Goal: Task Accomplishment & Management: Use online tool/utility

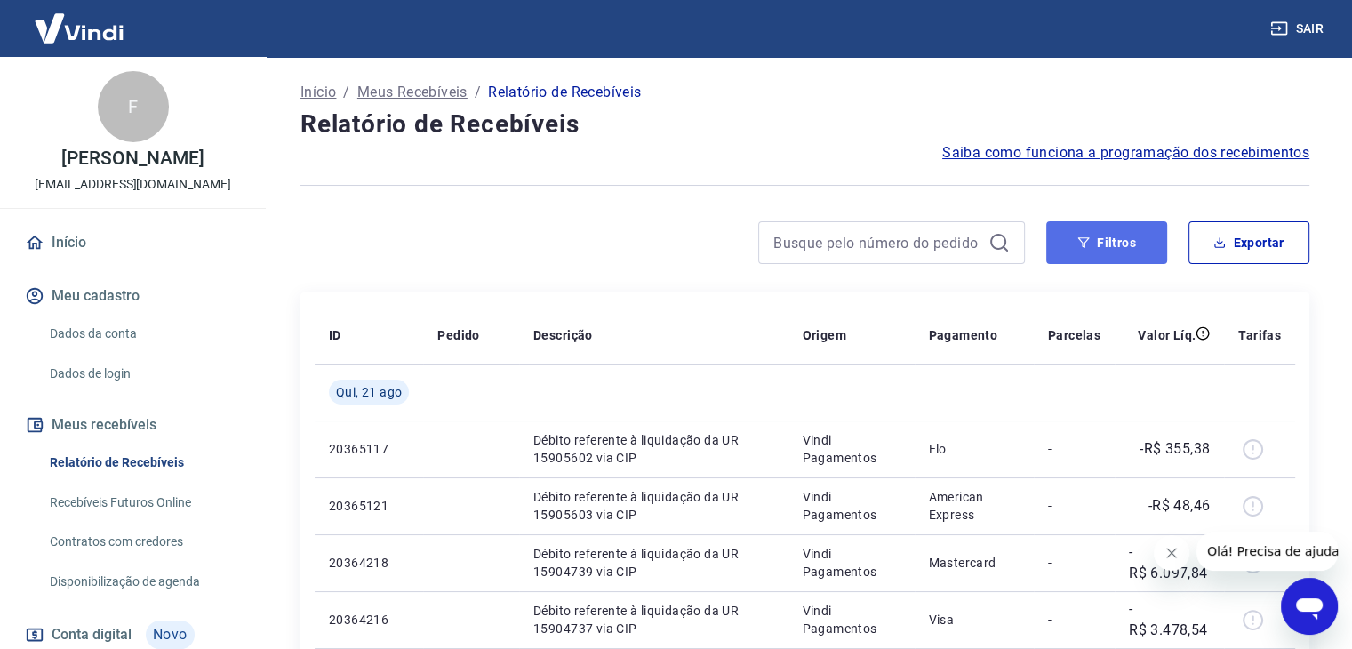
click at [1119, 244] on button "Filtros" at bounding box center [1106, 242] width 121 height 43
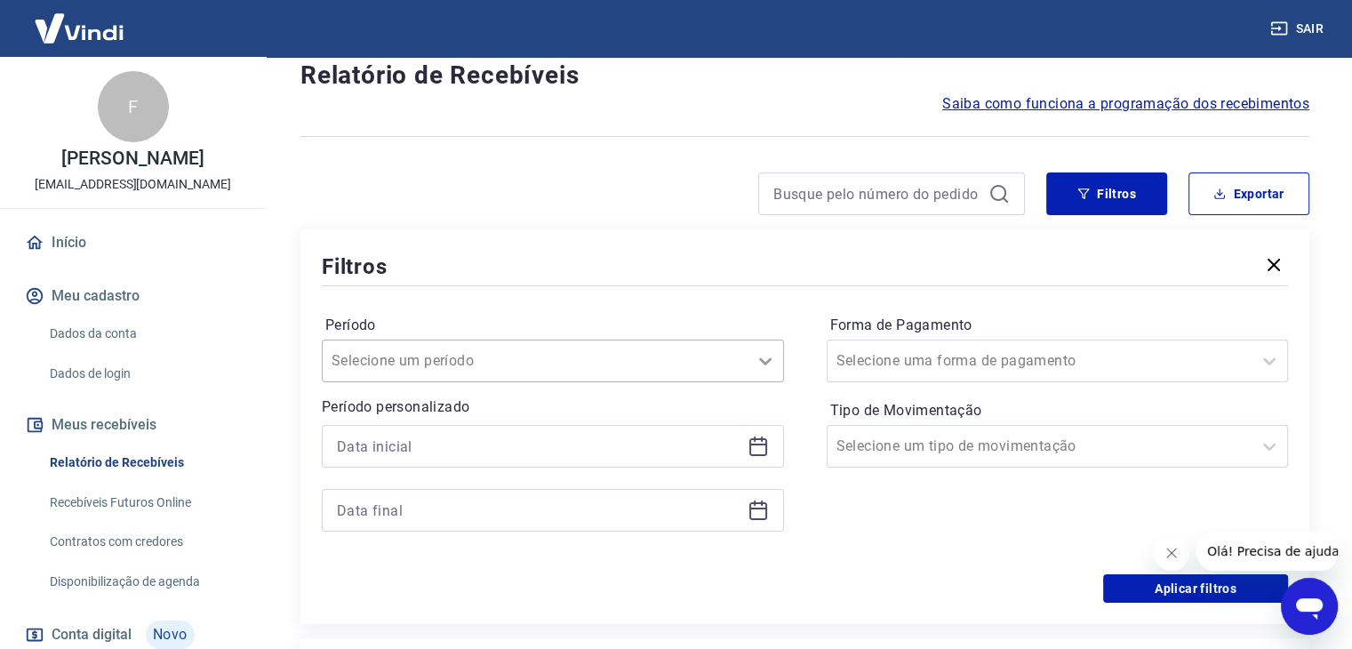
click at [769, 382] on div "Selecione um período" at bounding box center [553, 361] width 462 height 43
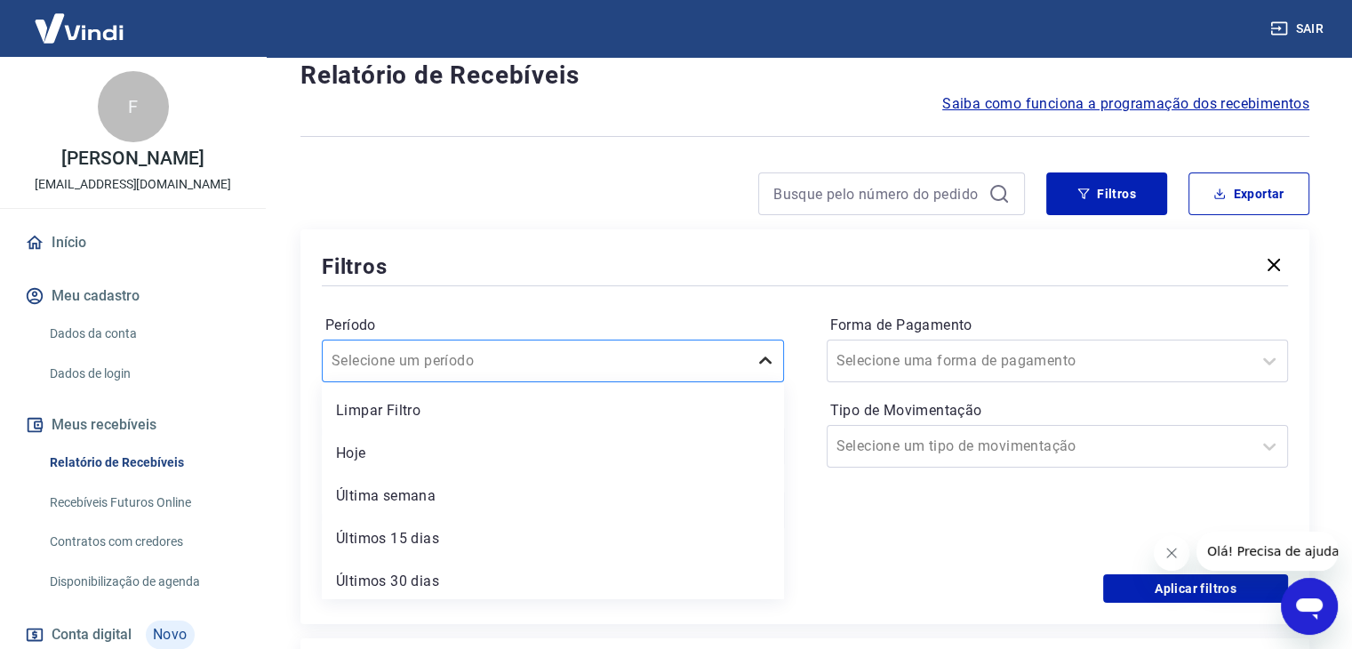
scroll to position [50, 0]
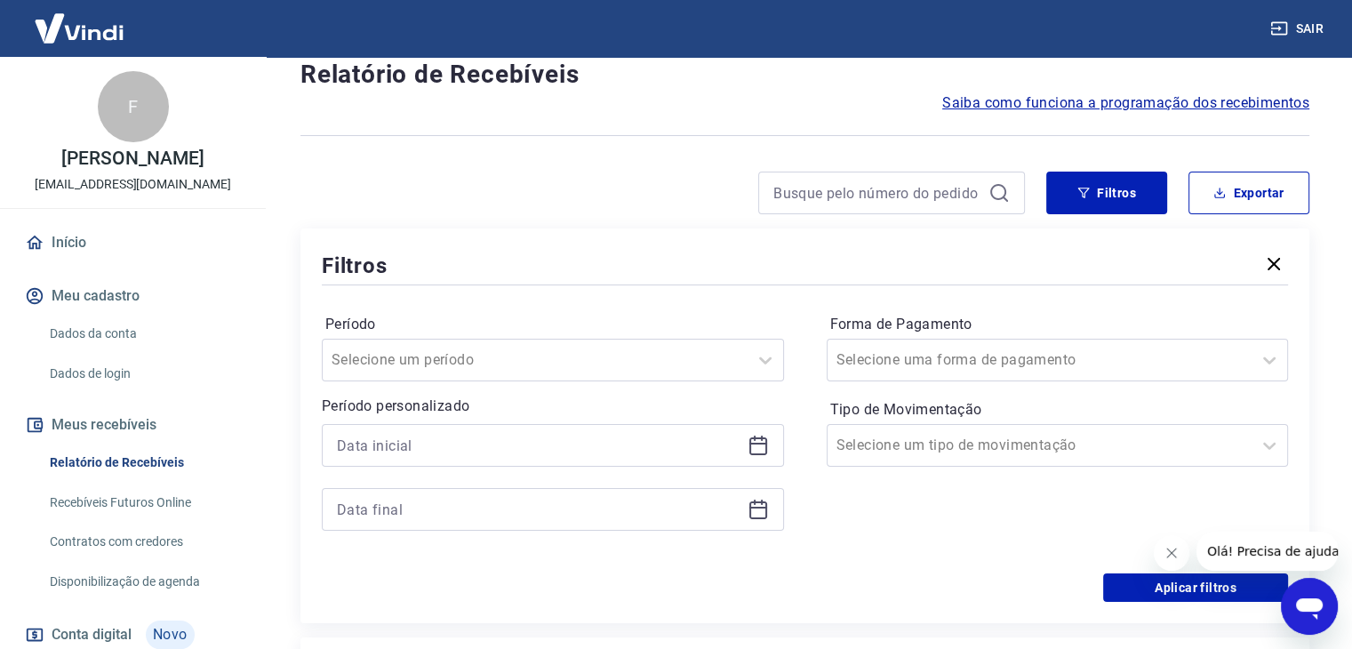
click at [686, 253] on div "Filtros" at bounding box center [805, 265] width 966 height 31
click at [764, 447] on icon at bounding box center [758, 446] width 18 height 18
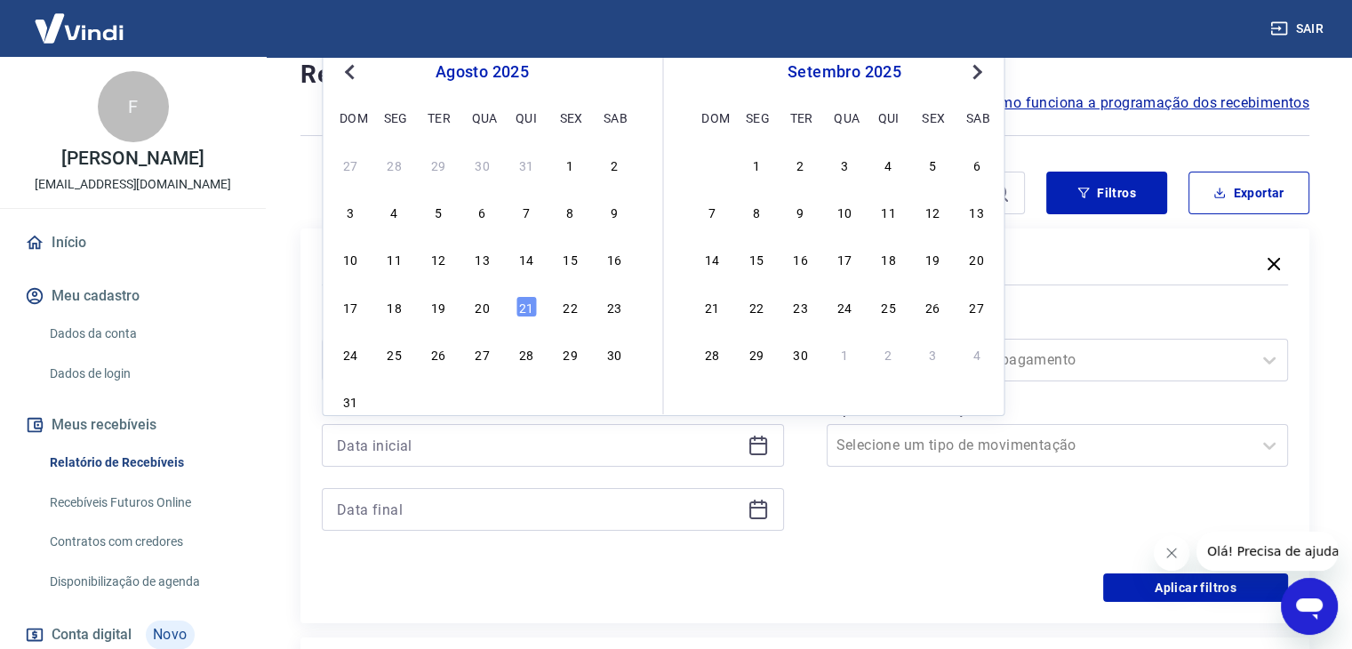
click at [345, 68] on button "Previous Month" at bounding box center [349, 71] width 21 height 21
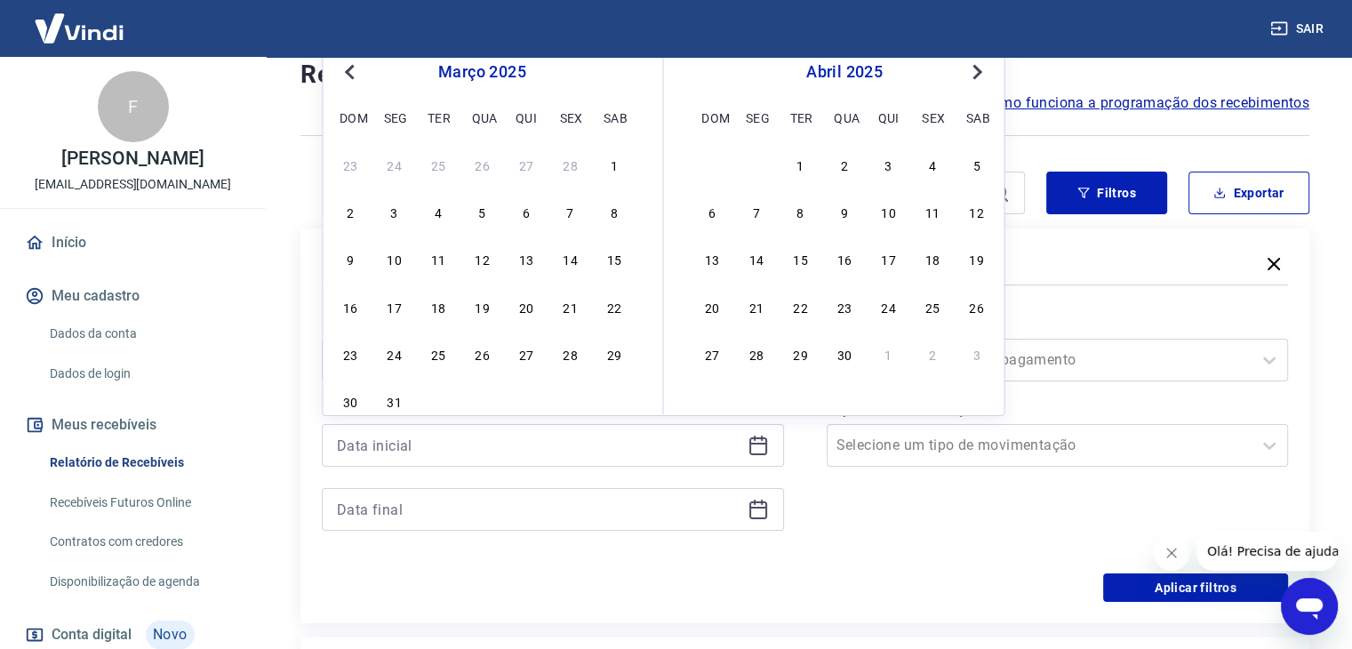
click at [345, 68] on button "Previous Month" at bounding box center [349, 71] width 21 height 21
click at [483, 164] on div "1" at bounding box center [481, 164] width 21 height 21
type input "[DATE]"
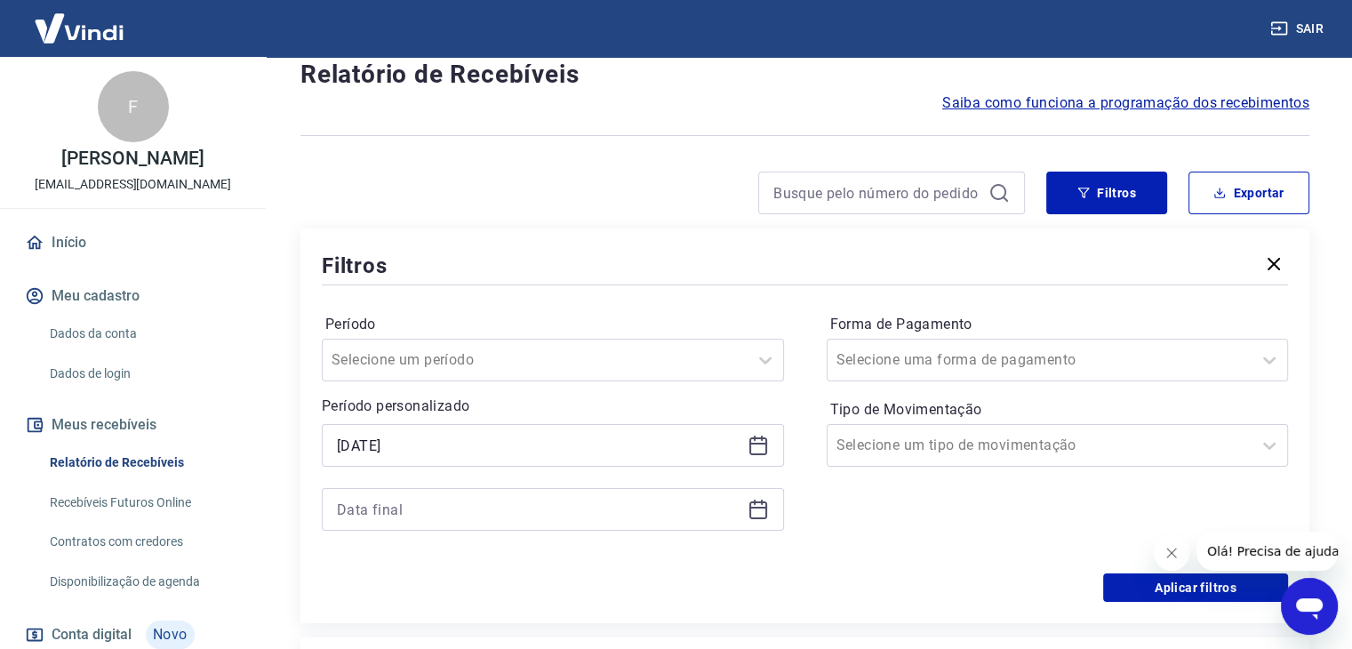
click at [757, 509] on icon at bounding box center [758, 509] width 21 height 21
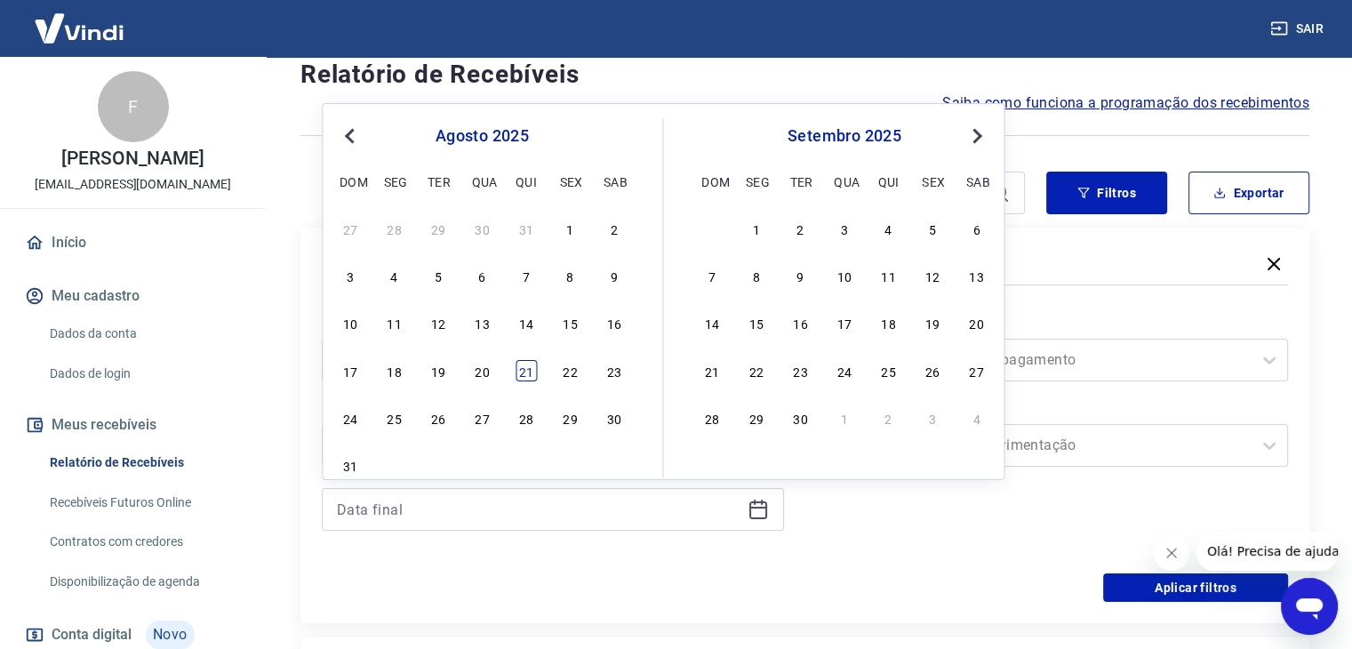
click at [524, 371] on div "21" at bounding box center [526, 370] width 21 height 21
type input "[DATE]"
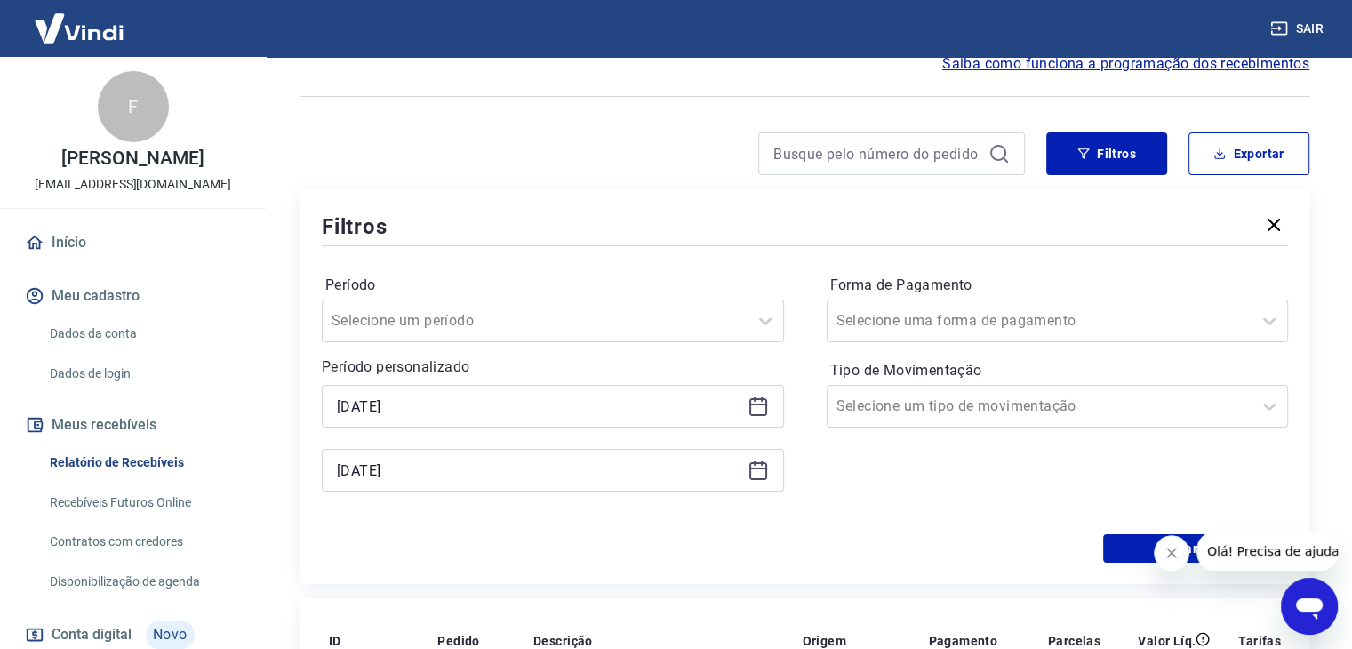
scroll to position [139, 0]
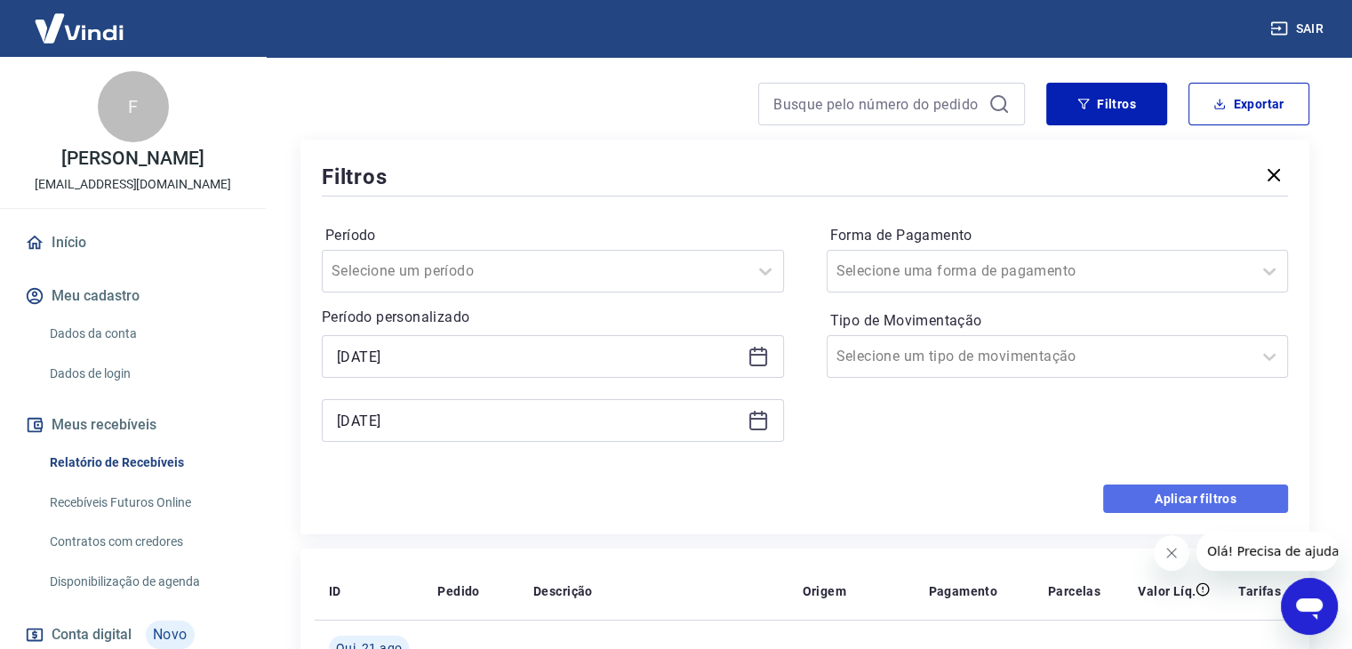
click at [1198, 499] on button "Aplicar filtros" at bounding box center [1195, 498] width 185 height 28
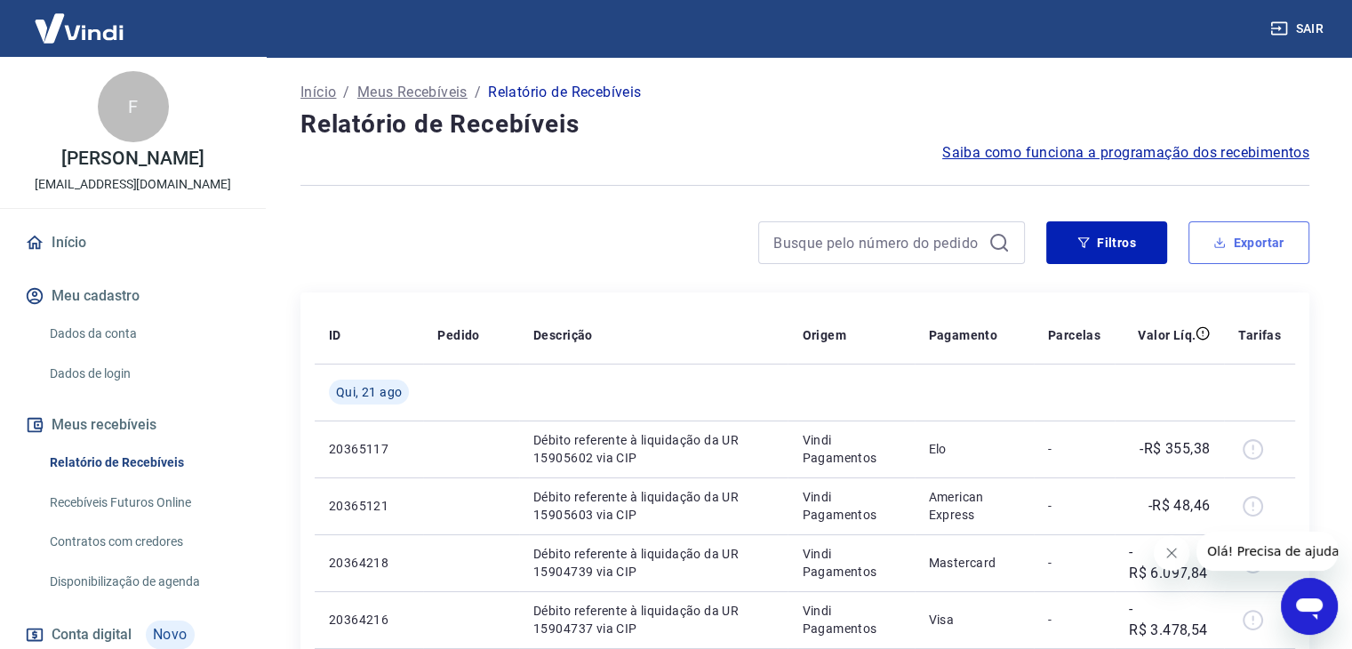
click at [1246, 242] on button "Exportar" at bounding box center [1248, 242] width 121 height 43
type input "[DATE]"
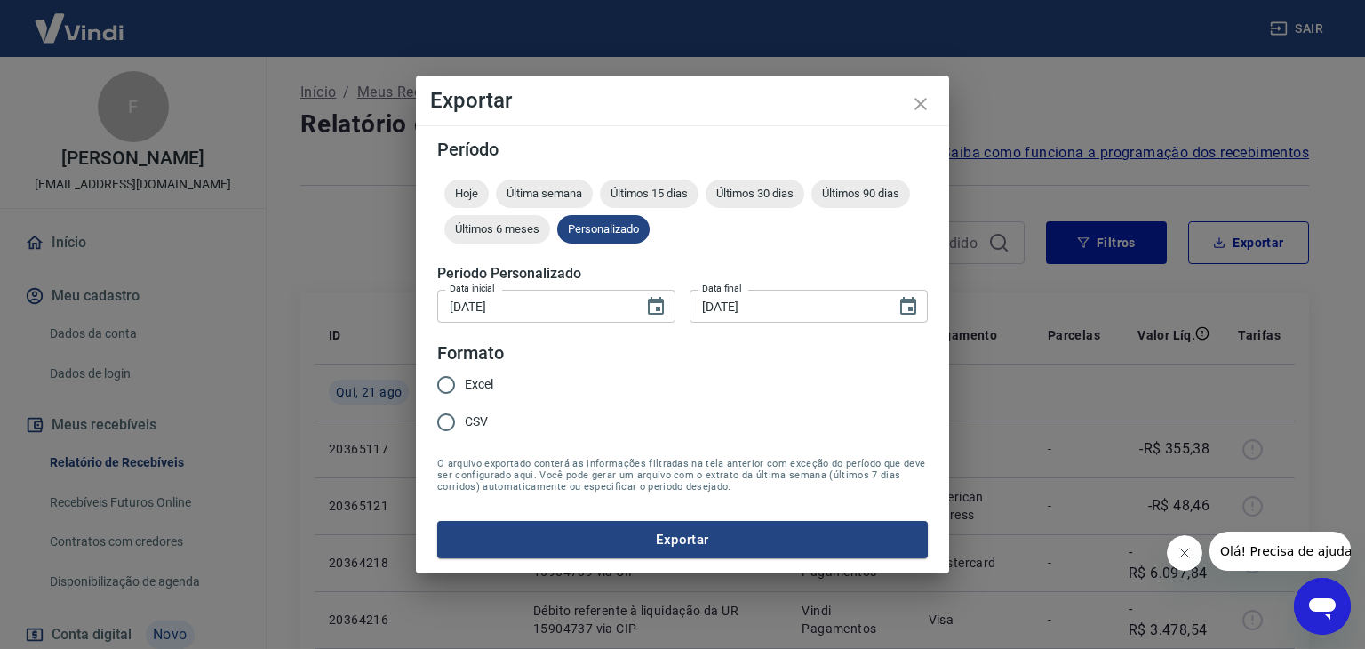
click at [459, 420] on input "CSV" at bounding box center [446, 422] width 37 height 37
radio input "true"
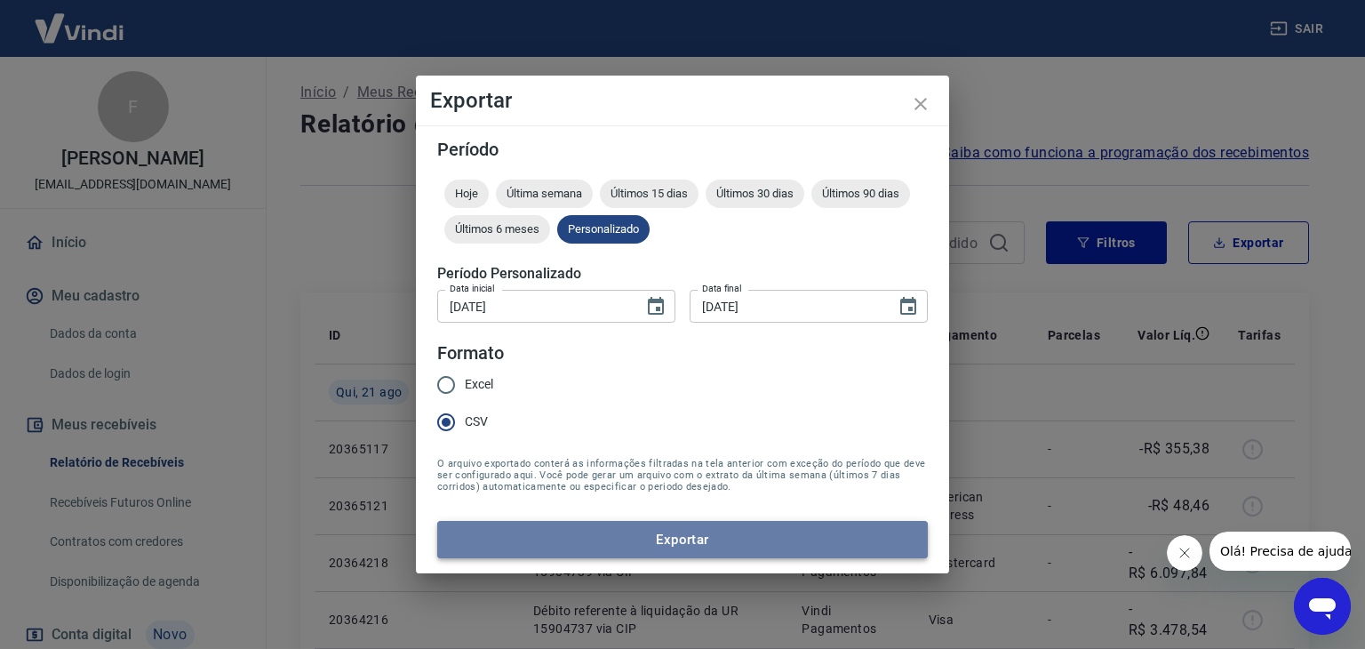
click at [698, 535] on button "Exportar" at bounding box center [682, 539] width 491 height 37
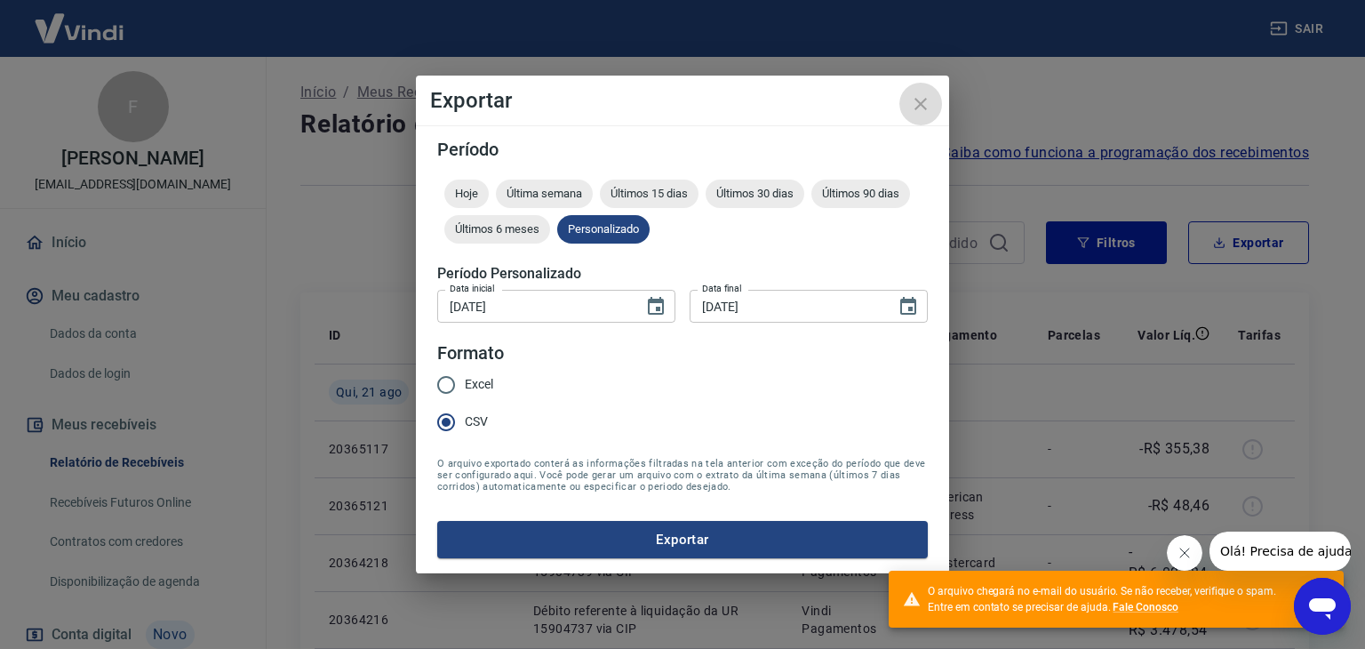
click at [915, 100] on icon "close" at bounding box center [920, 103] width 21 height 21
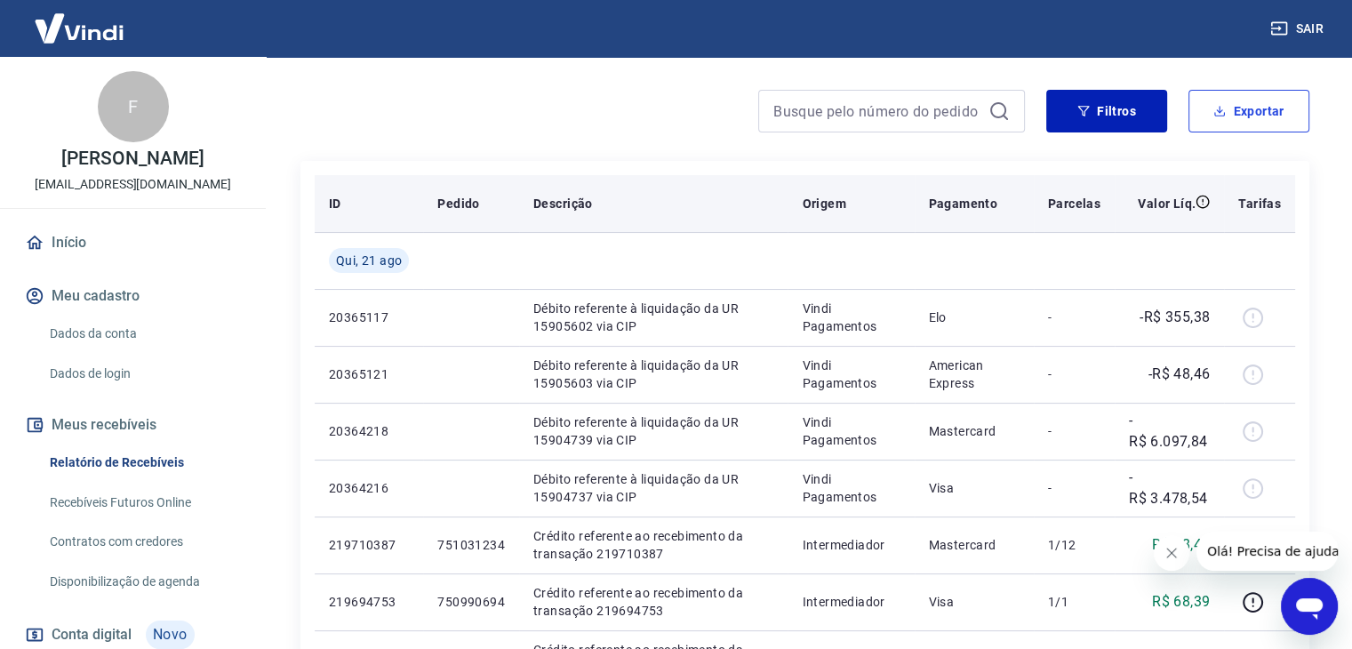
scroll to position [178, 0]
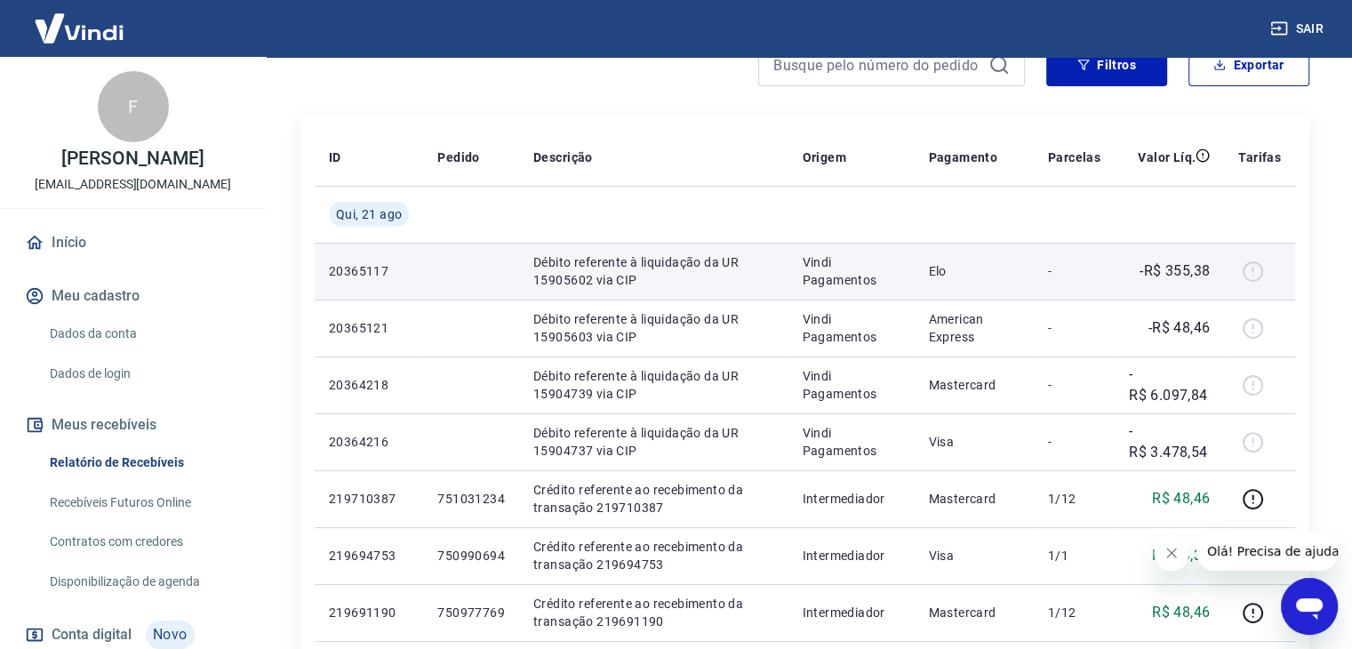
click at [1255, 272] on div at bounding box center [1259, 271] width 43 height 28
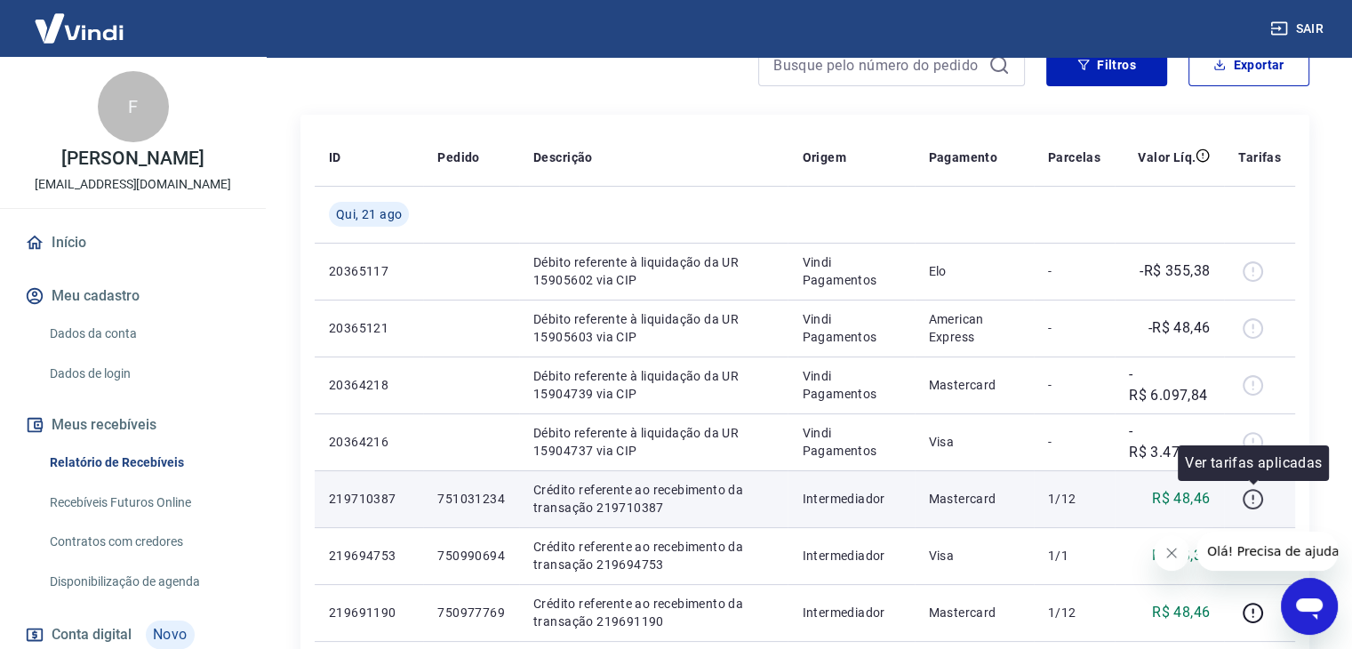
click at [1250, 502] on icon "button" at bounding box center [1253, 499] width 22 height 22
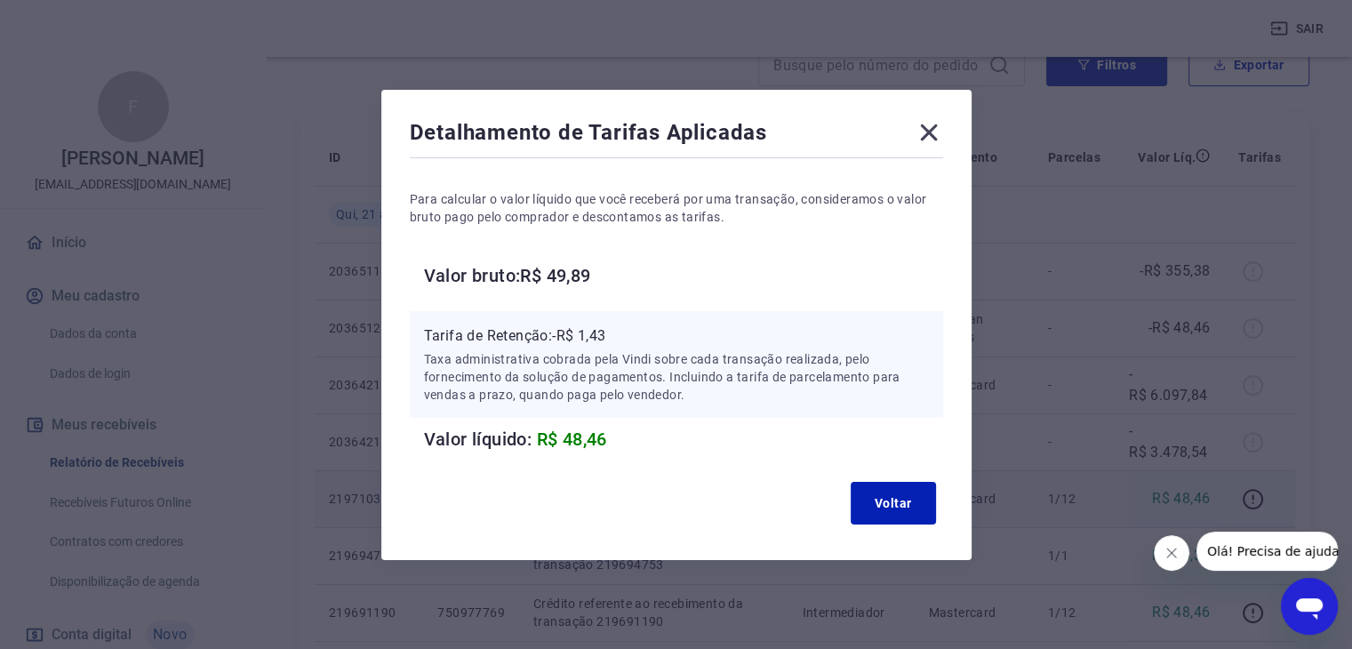
click at [929, 138] on icon at bounding box center [928, 132] width 17 height 17
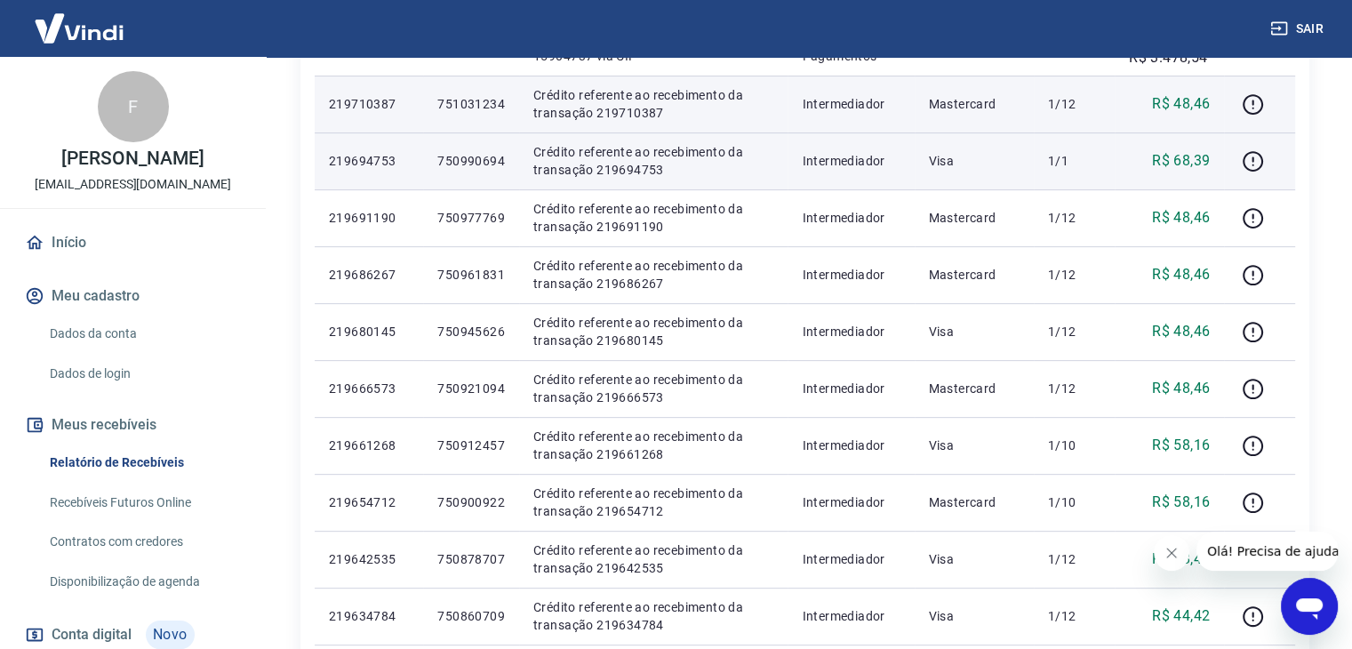
scroll to position [622, 0]
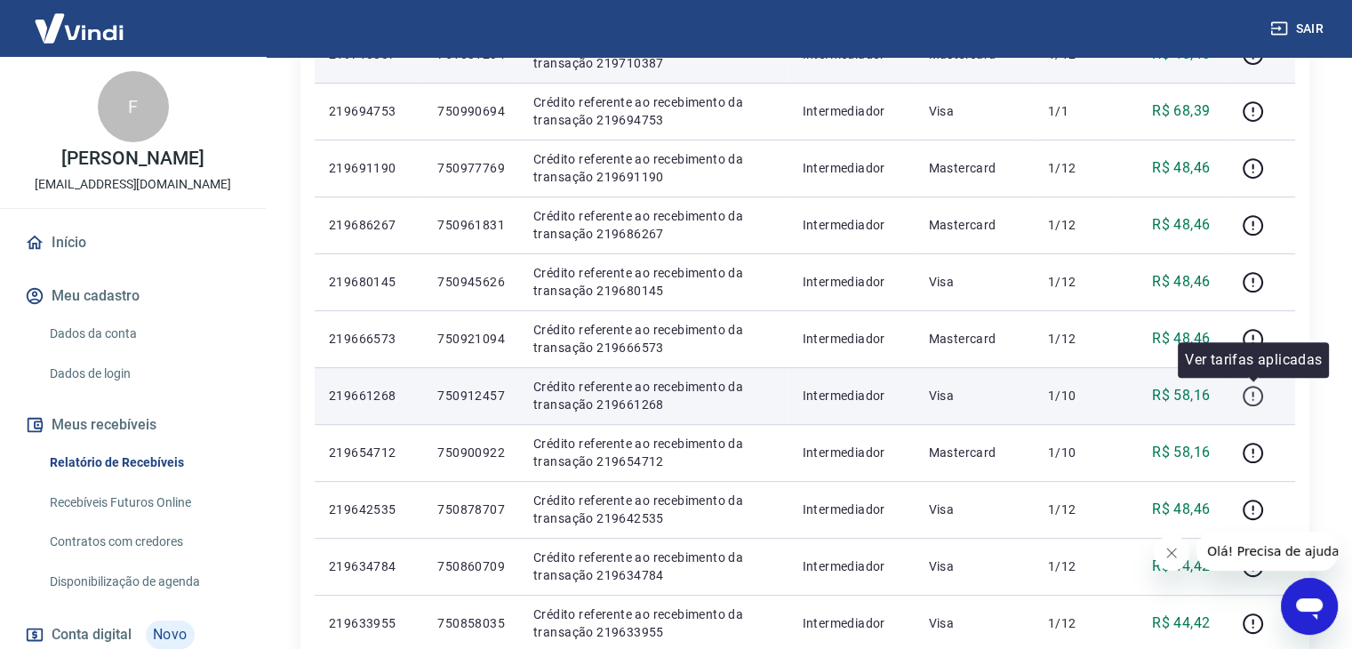
click at [1252, 399] on icon "button" at bounding box center [1253, 399] width 2 height 2
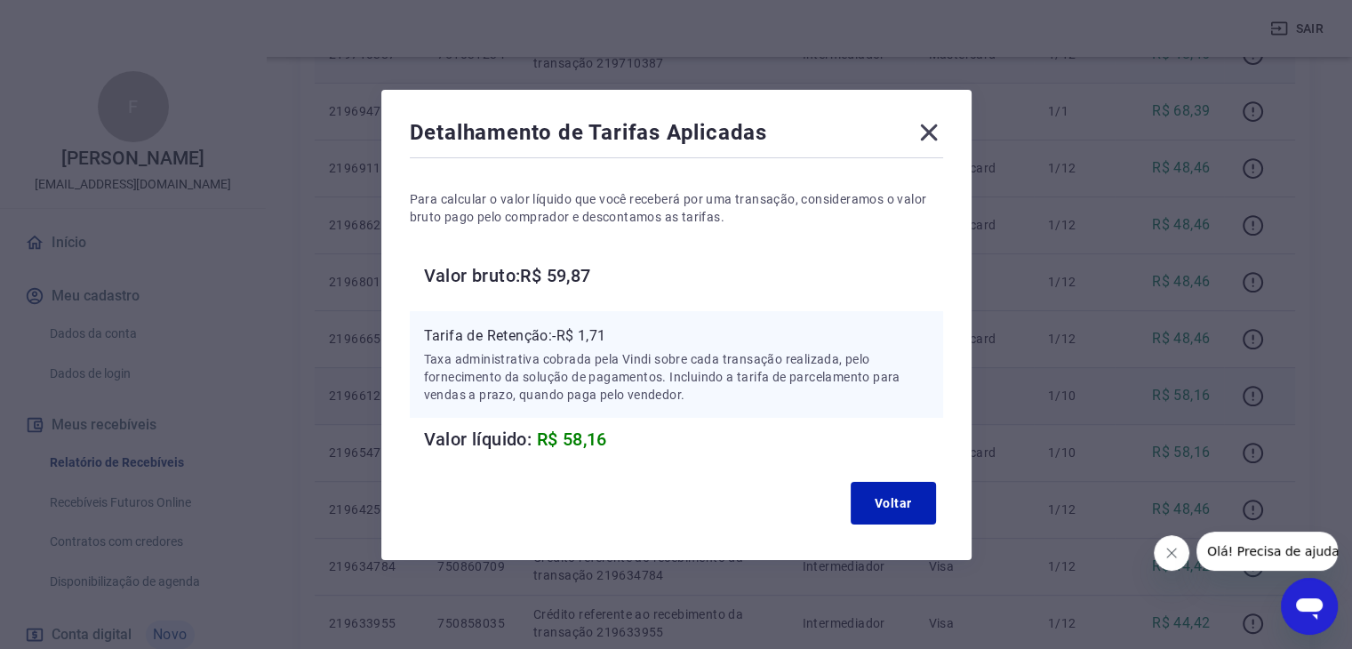
click at [934, 130] on icon at bounding box center [928, 132] width 17 height 17
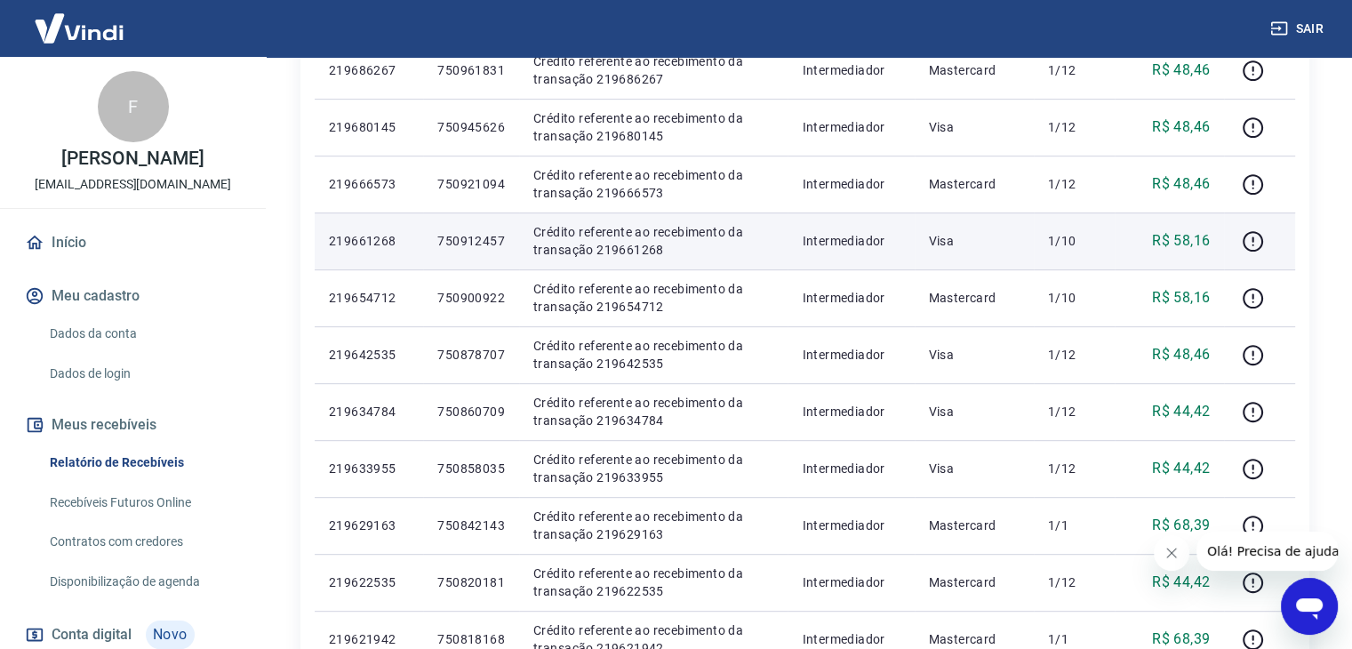
scroll to position [533, 0]
